Goal: Task Accomplishment & Management: Manage account settings

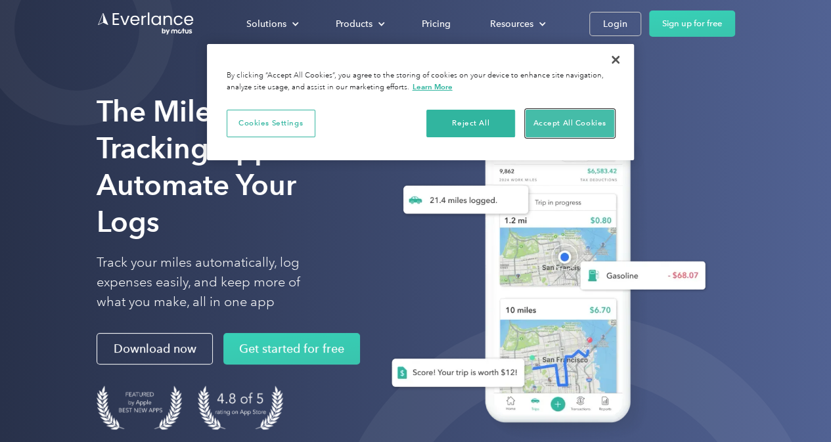
click at [583, 118] on button "Accept All Cookies" at bounding box center [569, 124] width 89 height 28
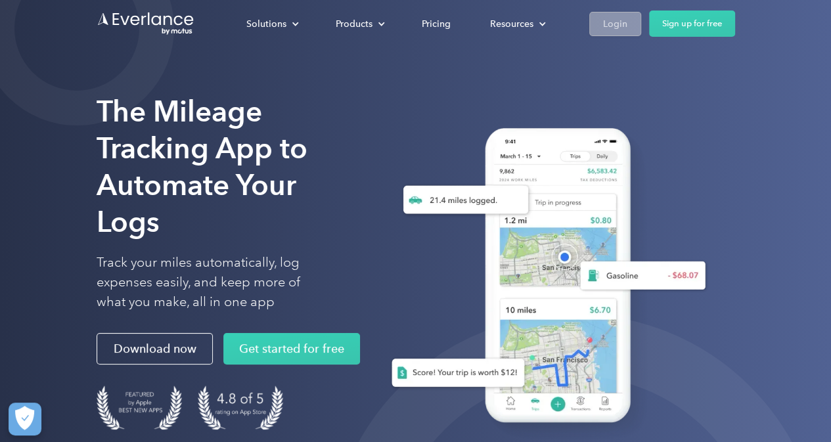
click at [621, 18] on div "Login" at bounding box center [615, 24] width 24 height 16
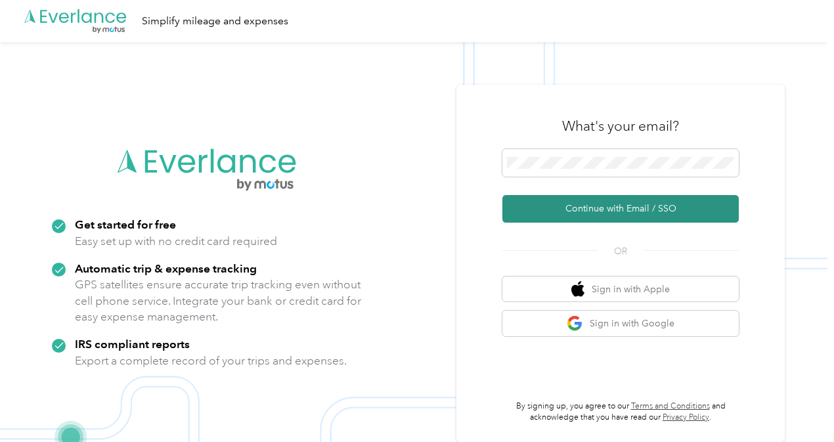
click at [579, 208] on button "Continue with Email / SSO" at bounding box center [620, 209] width 236 height 28
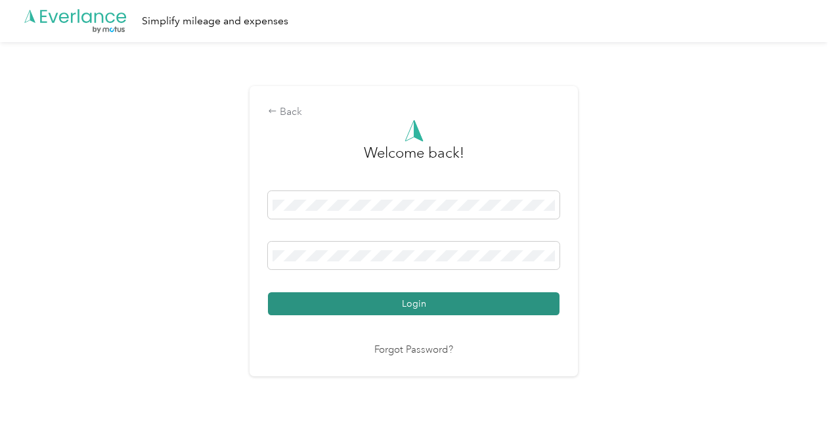
click at [290, 301] on button "Login" at bounding box center [414, 303] width 292 height 23
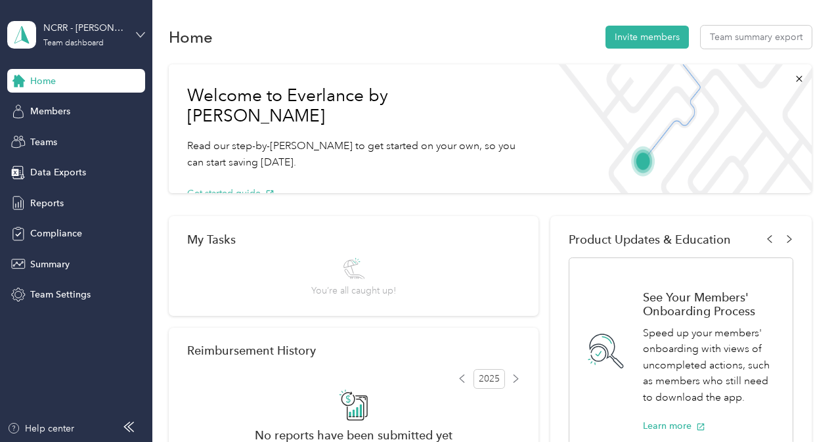
click at [141, 36] on icon at bounding box center [141, 34] width 8 height 5
click at [64, 135] on div "Personal dashboard" at bounding box center [60, 138] width 83 height 14
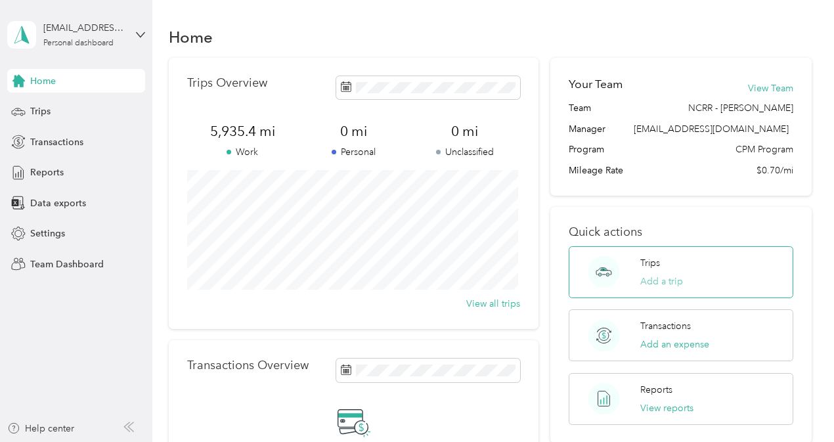
click at [657, 281] on button "Add a trip" at bounding box center [661, 281] width 43 height 14
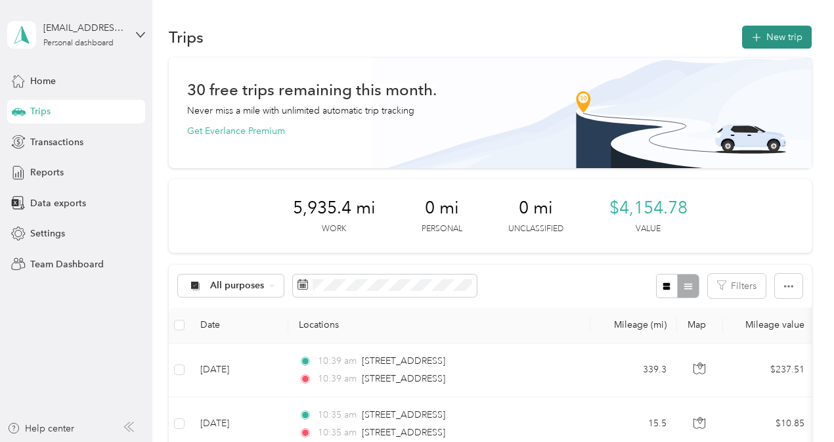
click at [772, 35] on button "New trip" at bounding box center [777, 37] width 70 height 23
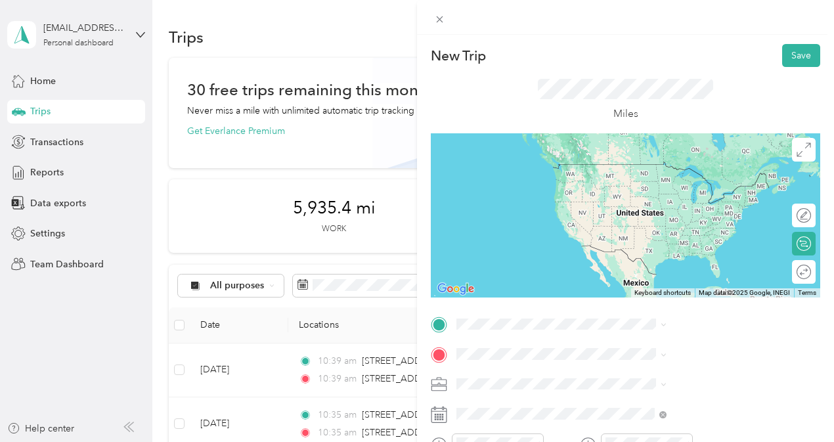
click at [688, 229] on span "2809 Highwoods Boulevard Raleigh, North Carolina 27604, United States" at bounding box center [685, 227] width 131 height 12
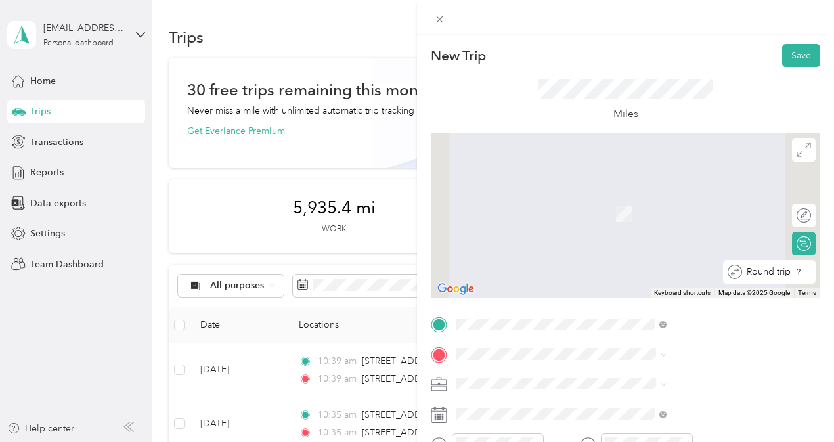
click at [797, 273] on div "Round trip" at bounding box center [776, 272] width 69 height 14
click at [791, 271] on div "Round trip" at bounding box center [760, 272] width 101 height 14
click at [788, 274] on div "Round trip" at bounding box center [760, 272] width 101 height 14
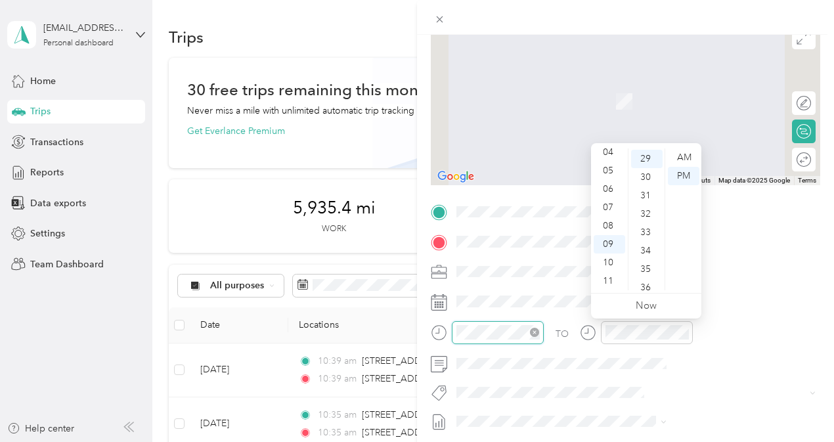
scroll to position [533, 0]
click at [682, 153] on div "AM" at bounding box center [684, 157] width 32 height 18
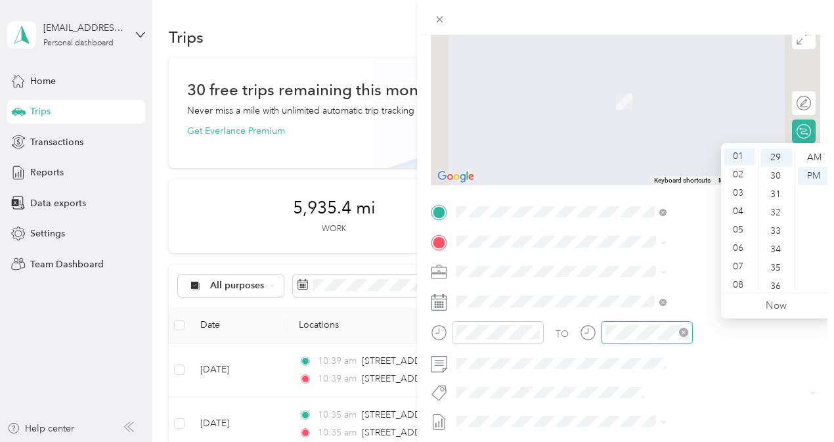
scroll to position [79, 0]
click at [812, 153] on div "AM" at bounding box center [814, 157] width 32 height 18
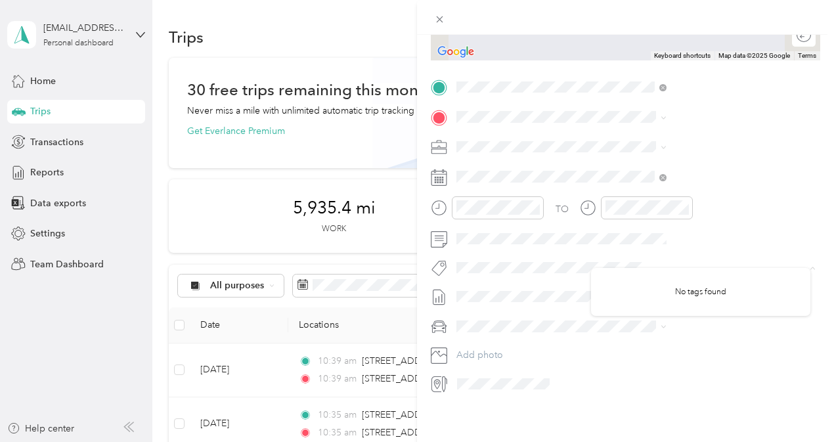
scroll to position [247, 0]
click at [653, 346] on button "Add photo" at bounding box center [636, 355] width 368 height 18
click at [657, 341] on li "Edward Wu's vehicle" at bounding box center [700, 339] width 219 height 23
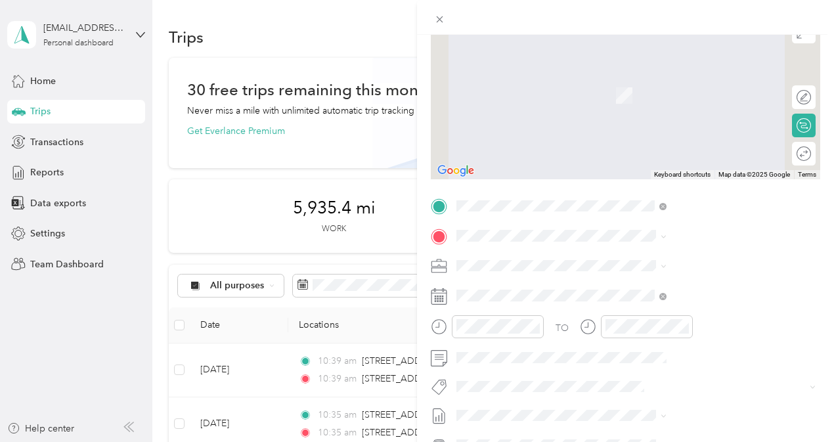
scroll to position [114, 0]
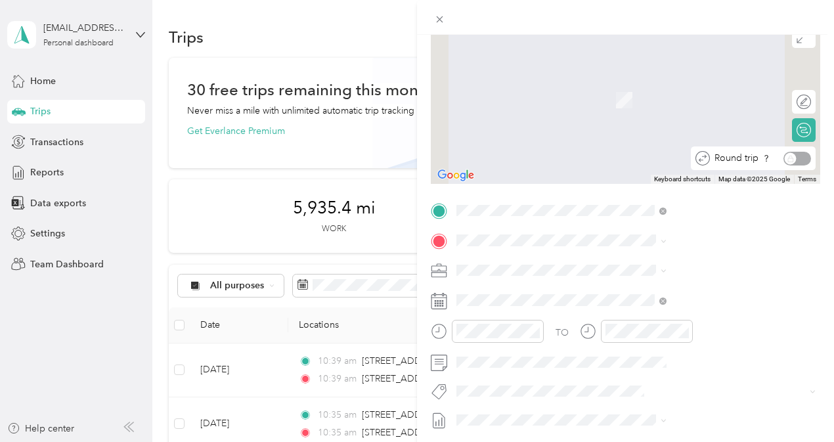
click at [795, 158] on div "Round trip" at bounding box center [760, 159] width 101 height 14
click at [787, 158] on div "Round trip" at bounding box center [760, 159] width 101 height 14
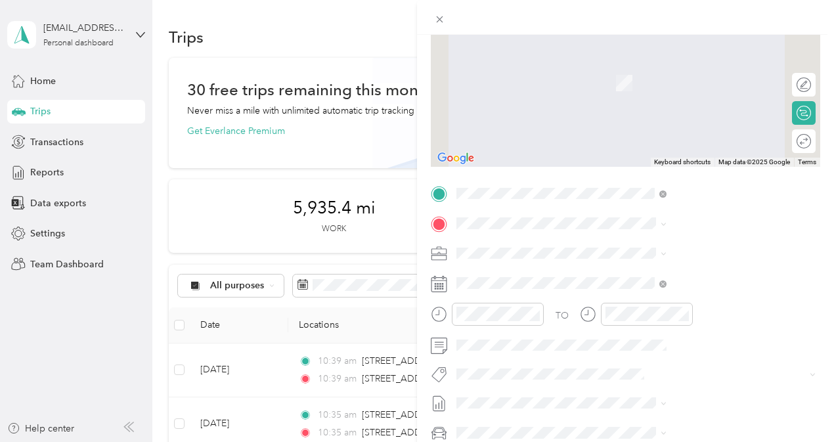
scroll to position [131, 0]
click at [652, 272] on span "401 Valley Forge Road Hillsborough, North Carolina 27278, United States" at bounding box center [685, 270] width 131 height 12
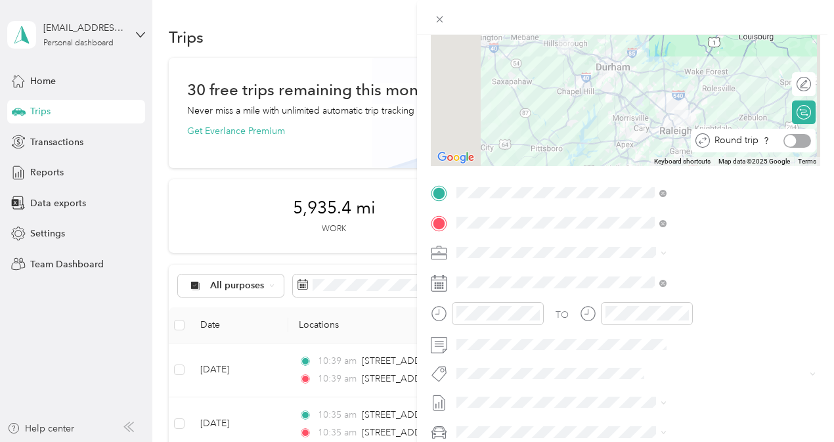
click at [795, 144] on div at bounding box center [797, 141] width 28 height 14
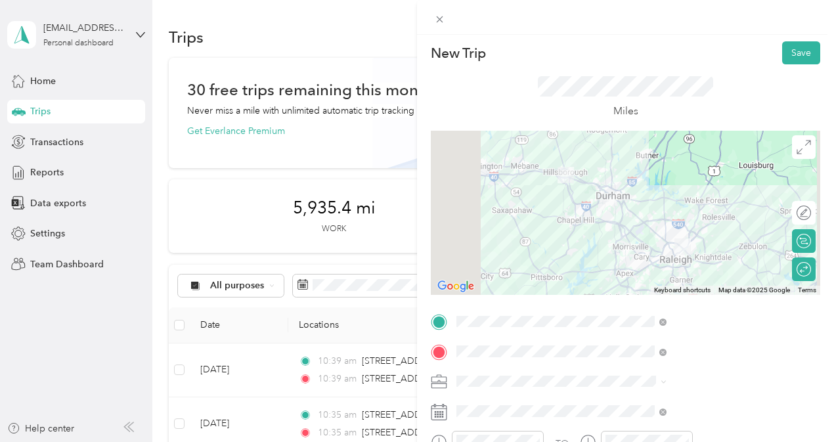
scroll to position [0, 0]
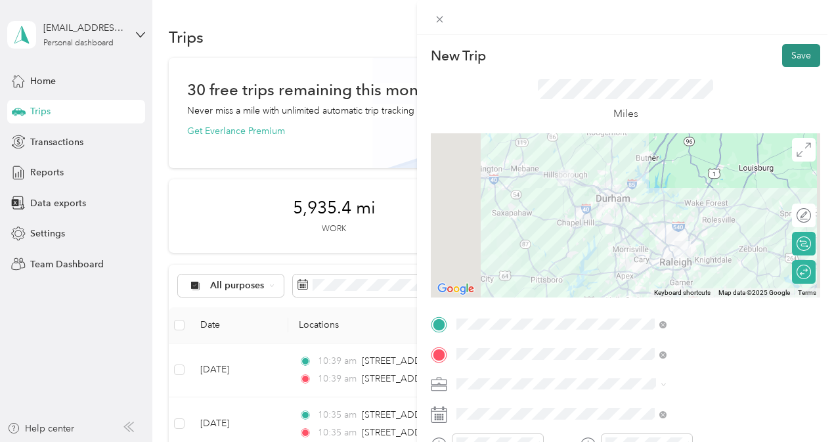
click at [785, 56] on button "Save" at bounding box center [801, 55] width 38 height 23
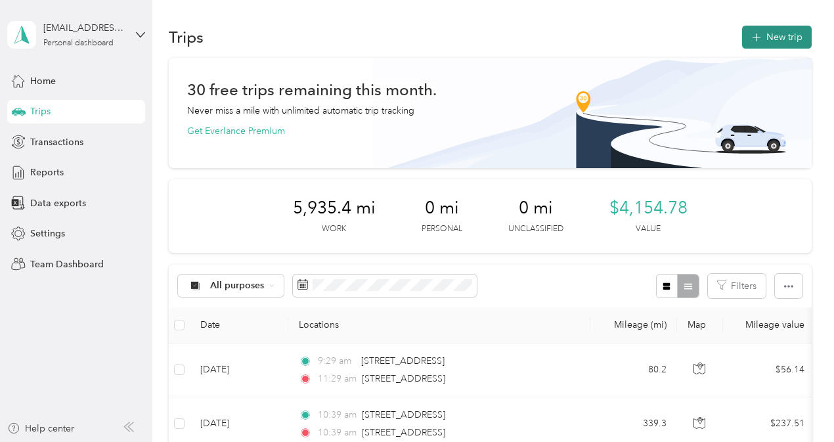
click at [784, 36] on button "New trip" at bounding box center [777, 37] width 70 height 23
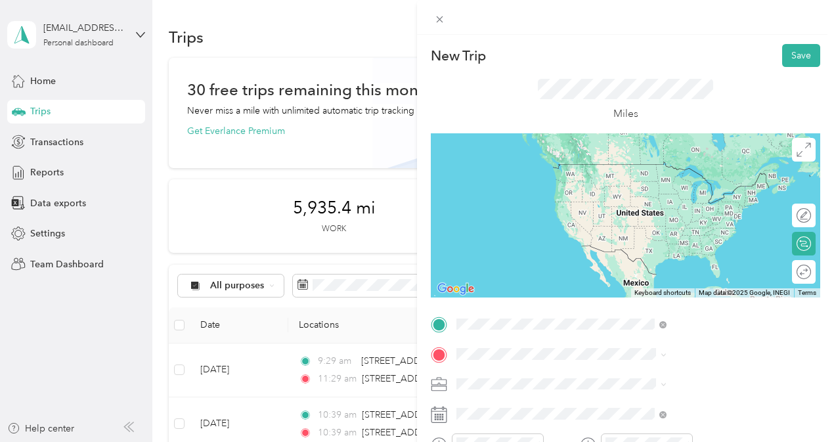
click at [708, 170] on span "2809 Highwoods Boulevard Raleigh, North Carolina 27604, United States" at bounding box center [685, 164] width 131 height 12
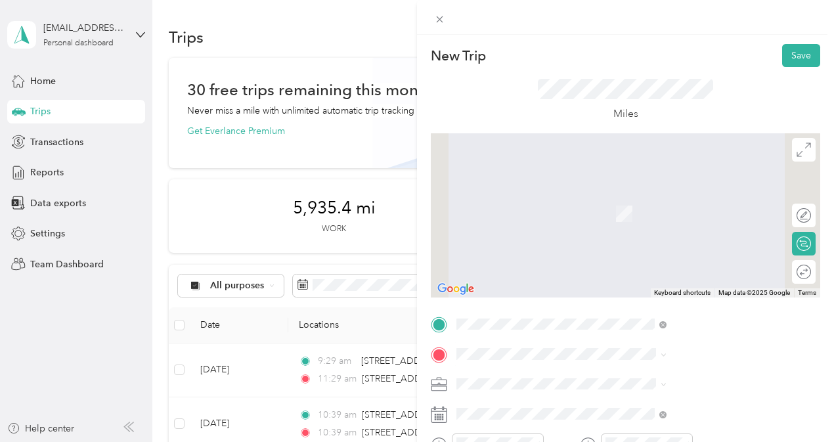
click at [685, 265] on span "1308 South Ridge Avenue Kannapolis, North Carolina 28083, United States" at bounding box center [685, 259] width 131 height 12
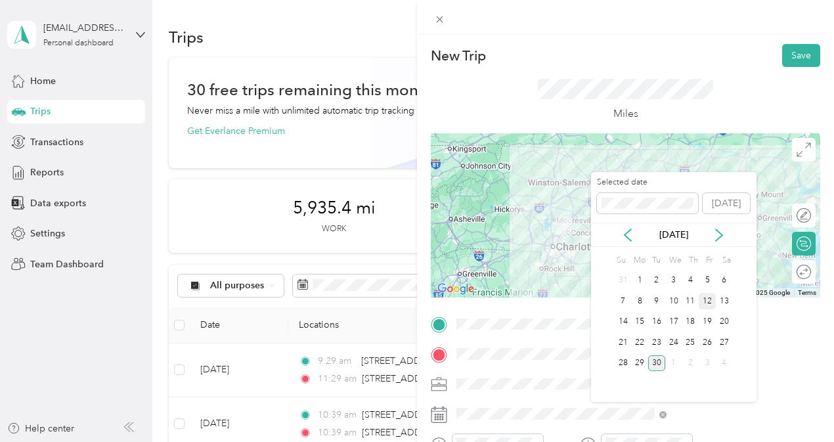
click at [709, 297] on div "12" at bounding box center [707, 301] width 17 height 16
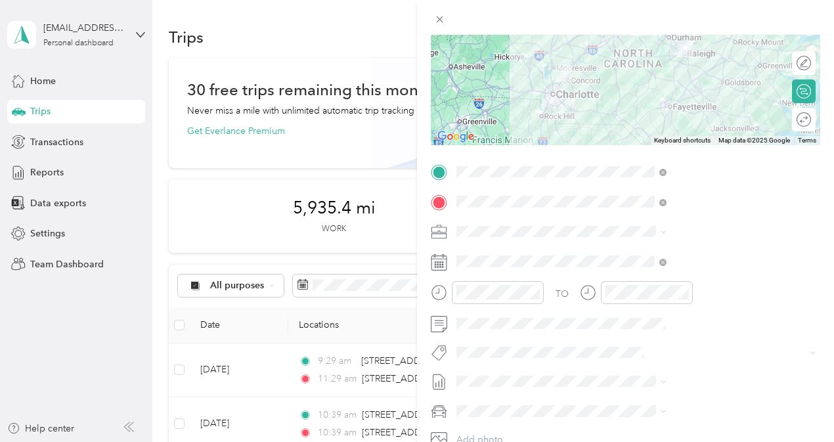
scroll to position [186, 0]
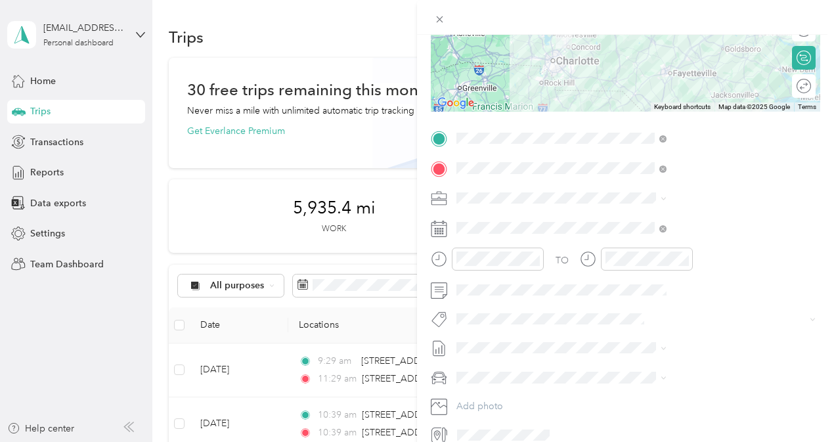
click at [646, 179] on span "Sep 2025 Draft" at bounding box center [700, 183] width 201 height 12
click at [625, 399] on span "Edward Wu's vehicle" at bounding box center [652, 398] width 104 height 11
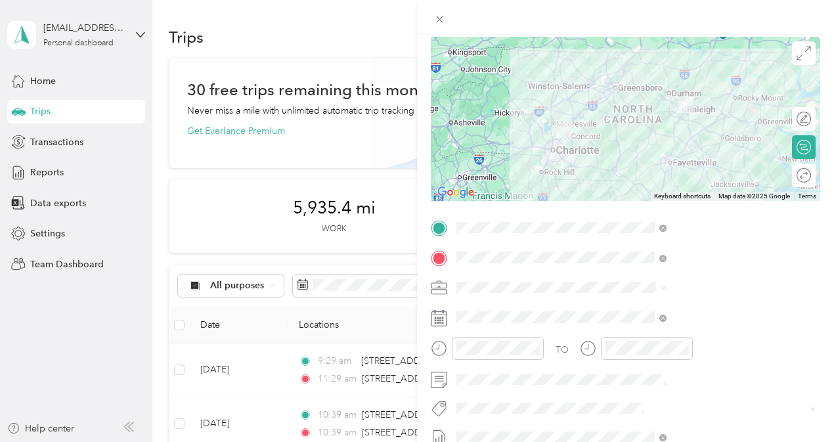
scroll to position [87, 0]
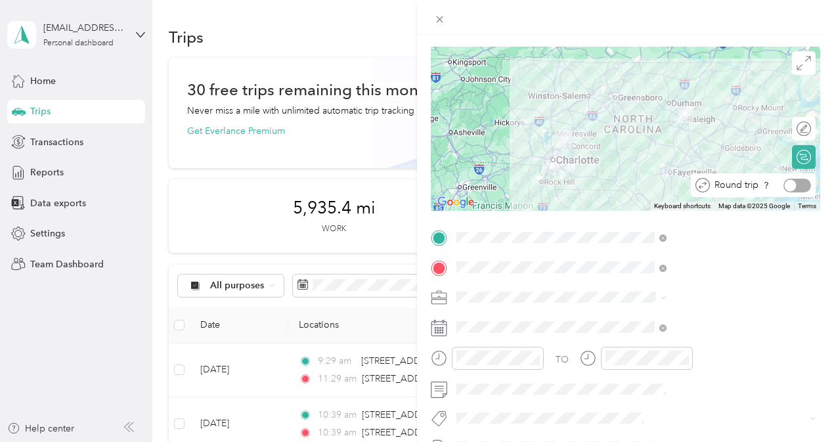
click at [795, 185] on div at bounding box center [797, 186] width 28 height 14
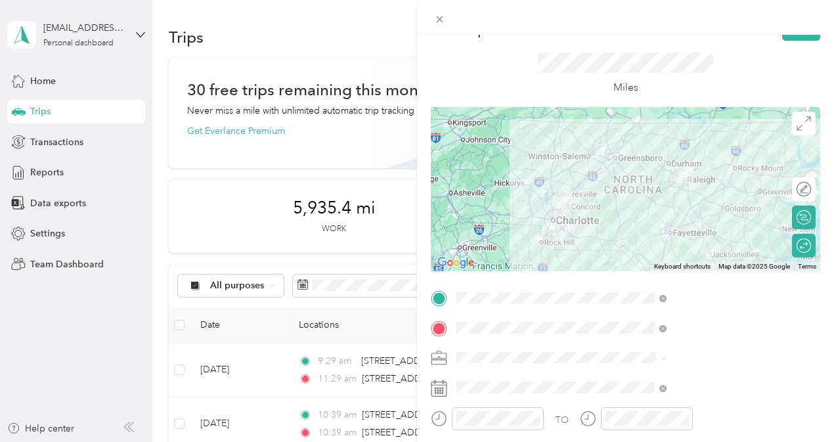
scroll to position [0, 0]
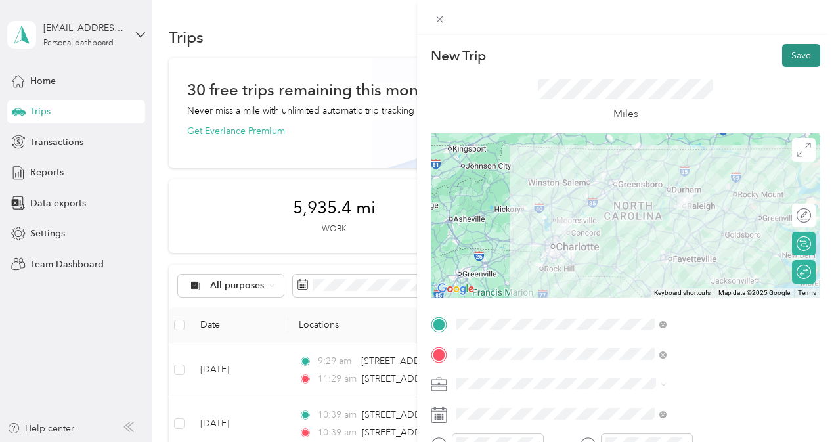
click at [787, 52] on button "Save" at bounding box center [801, 55] width 38 height 23
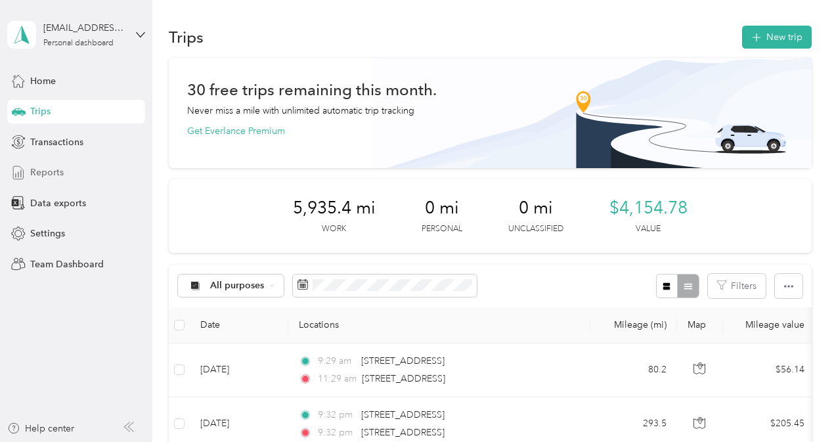
click at [52, 170] on span "Reports" at bounding box center [46, 172] width 33 height 14
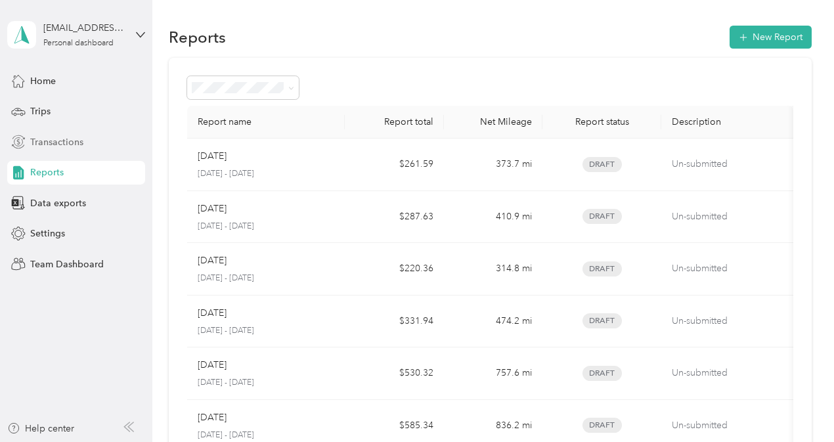
click at [66, 139] on span "Transactions" at bounding box center [56, 142] width 53 height 14
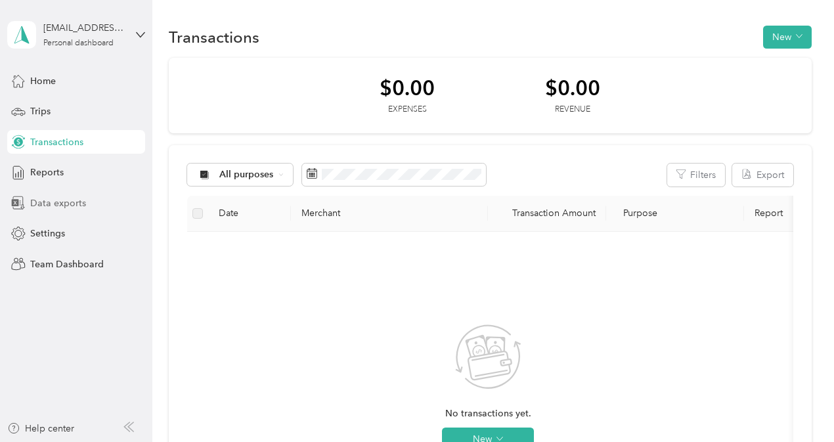
click at [63, 202] on span "Data exports" at bounding box center [58, 203] width 56 height 14
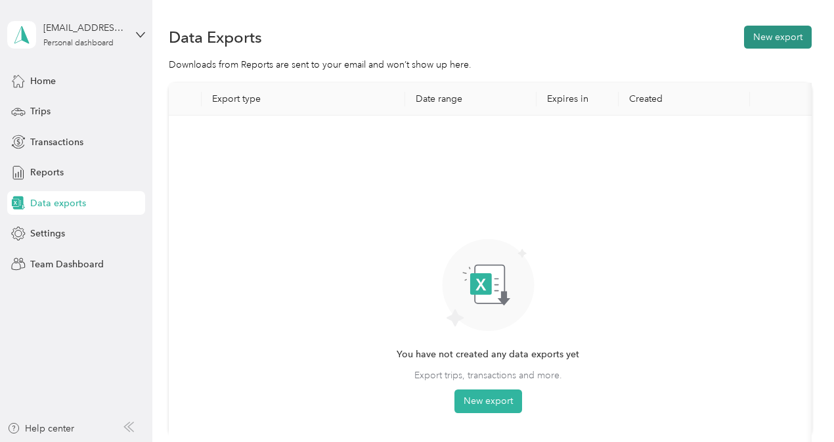
click at [766, 33] on button "New export" at bounding box center [778, 37] width 68 height 23
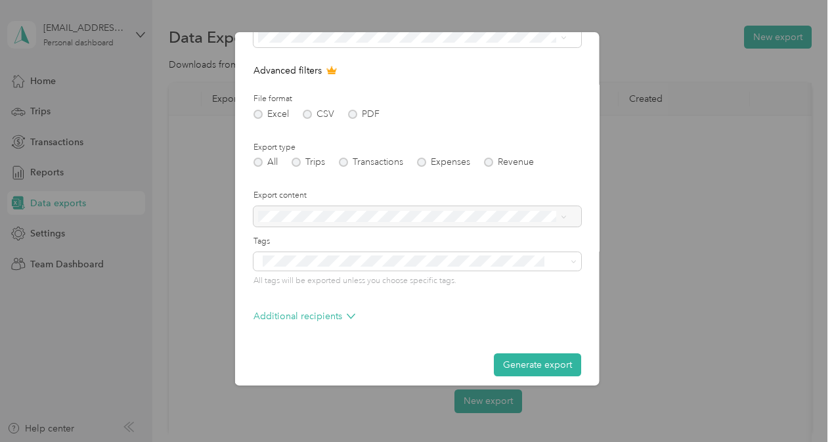
scroll to position [123, 0]
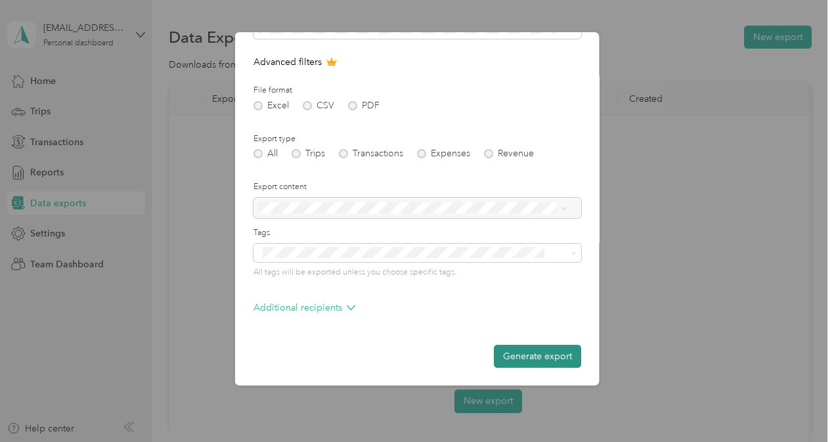
click at [516, 358] on button "Generate export" at bounding box center [537, 356] width 87 height 23
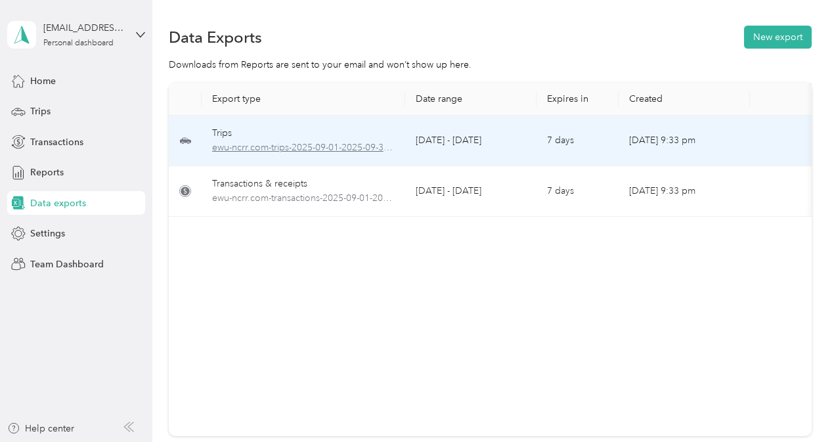
click at [392, 143] on span "ewu-ncrr.com-trips-2025-09-01-2025-09-30.xlsx" at bounding box center [303, 148] width 183 height 14
click at [349, 146] on span "ewu-ncrr.com-trips-2025-09-01-2025-09-30.xlsx" at bounding box center [303, 148] width 183 height 14
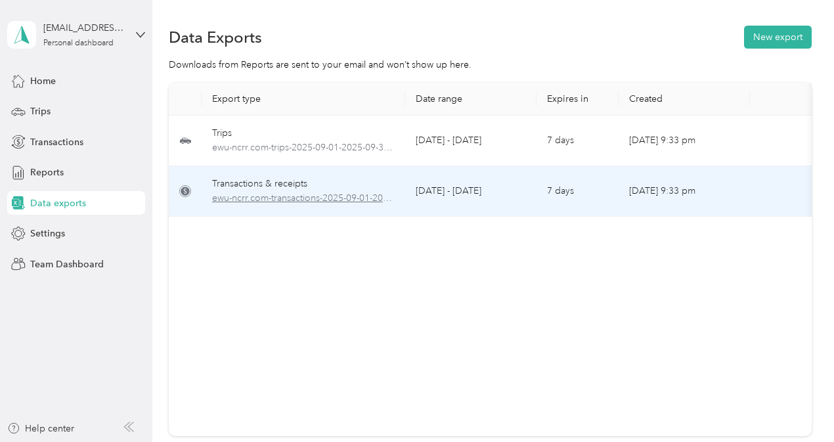
click at [313, 198] on span "ewu-ncrr.com-transactions-2025-09-01-2025-09-30.xlsx" at bounding box center [303, 198] width 183 height 14
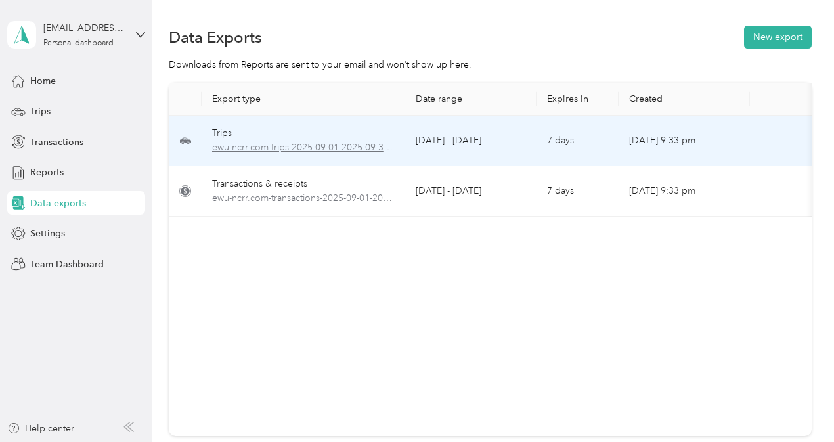
click at [343, 146] on span "ewu-ncrr.com-trips-2025-09-01-2025-09-30.xlsx" at bounding box center [303, 148] width 183 height 14
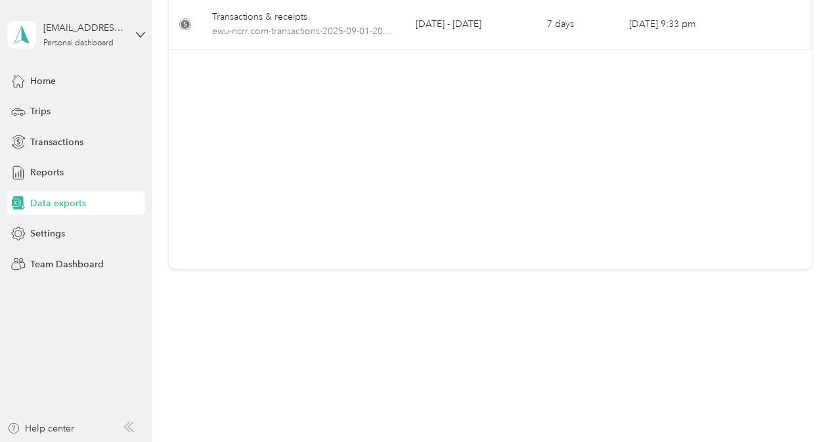
scroll to position [0, 0]
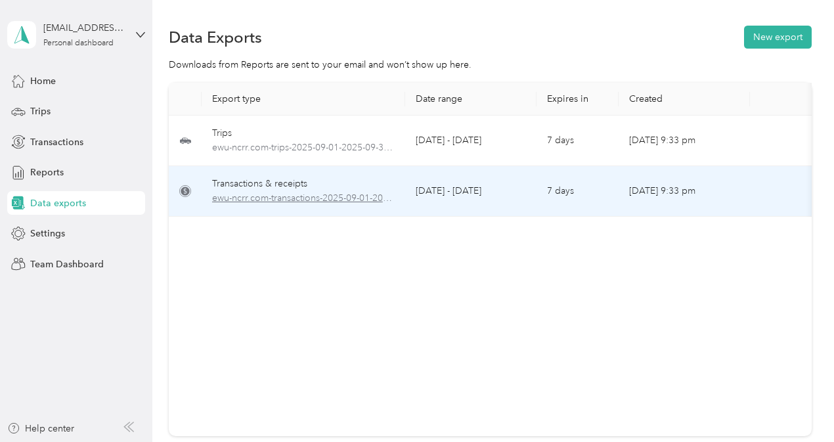
click at [271, 194] on span "ewu-ncrr.com-transactions-2025-09-01-2025-09-30.xlsx" at bounding box center [303, 198] width 183 height 14
click at [490, 187] on td "September 1 - 30, 2025" at bounding box center [470, 191] width 131 height 51
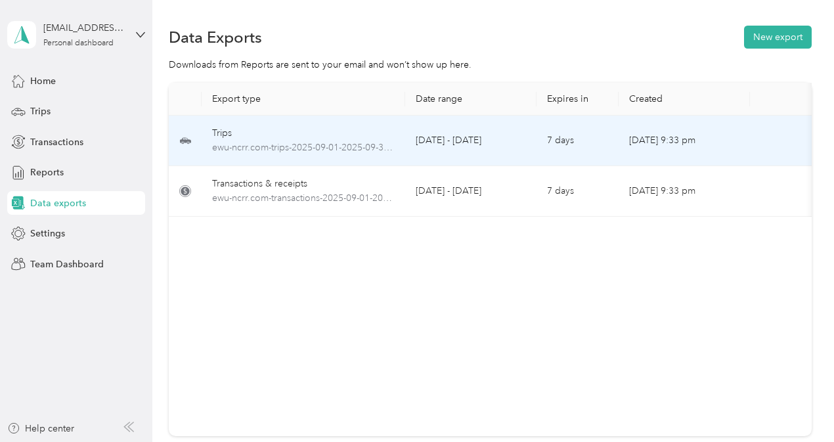
click at [456, 137] on td "September 1 - 30, 2025" at bounding box center [470, 141] width 131 height 51
click at [307, 133] on div "Trips" at bounding box center [303, 133] width 183 height 14
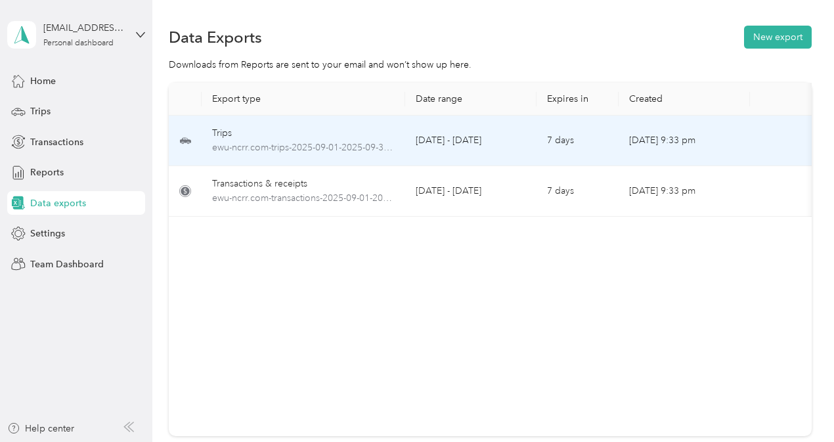
click at [665, 131] on td "Sep 30, 2025, 9:33 pm" at bounding box center [684, 141] width 131 height 51
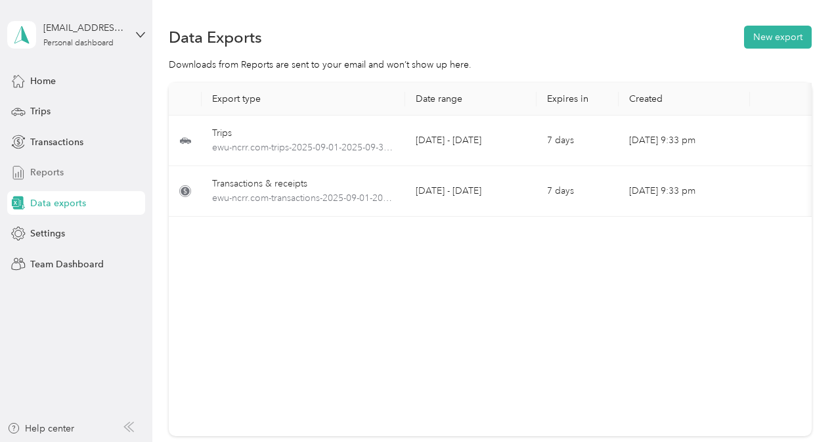
click at [44, 171] on span "Reports" at bounding box center [46, 172] width 33 height 14
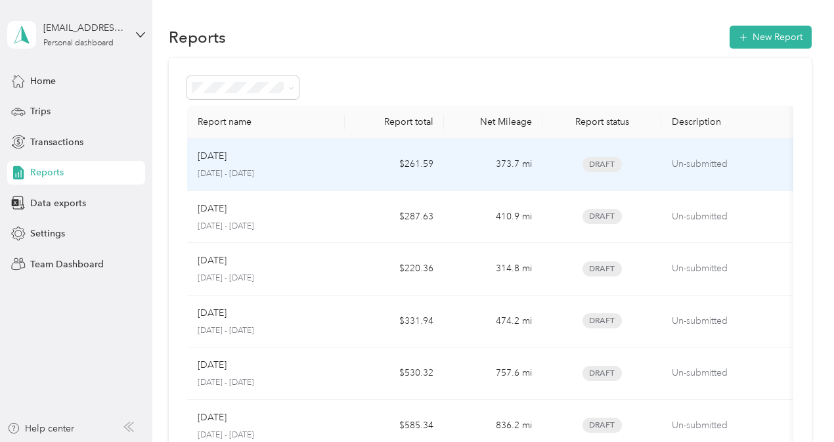
click at [313, 163] on div "Sep 2025 September 1 - 30, 2025" at bounding box center [266, 164] width 137 height 31
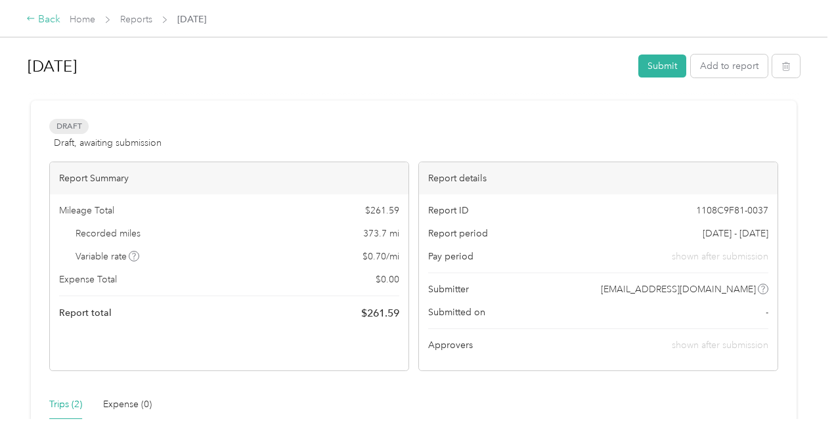
click at [41, 18] on div "Back" at bounding box center [43, 20] width 34 height 16
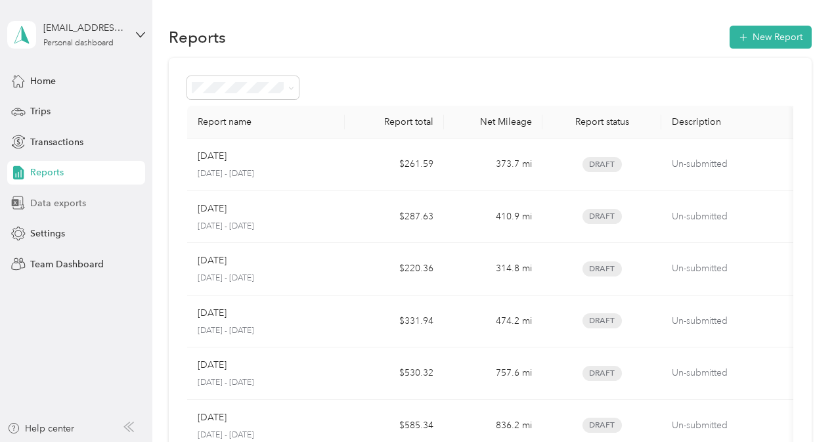
click at [51, 202] on span "Data exports" at bounding box center [58, 203] width 56 height 14
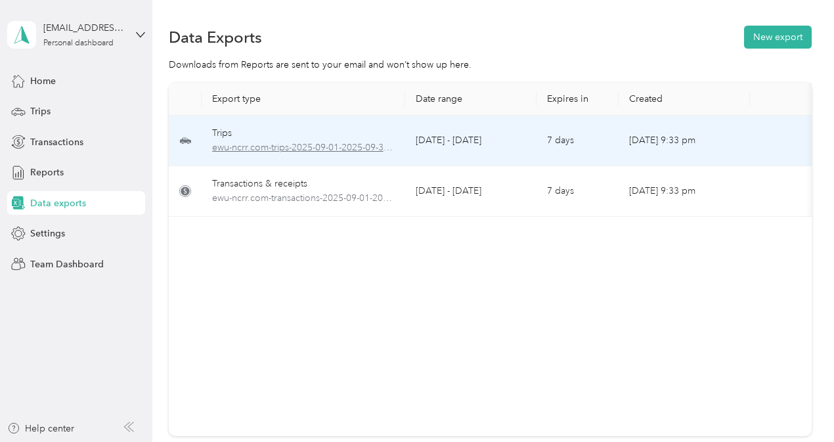
click at [289, 148] on span "ewu-ncrr.com-trips-2025-09-01-2025-09-30.xlsx" at bounding box center [303, 148] width 183 height 14
